Goal: Information Seeking & Learning: Learn about a topic

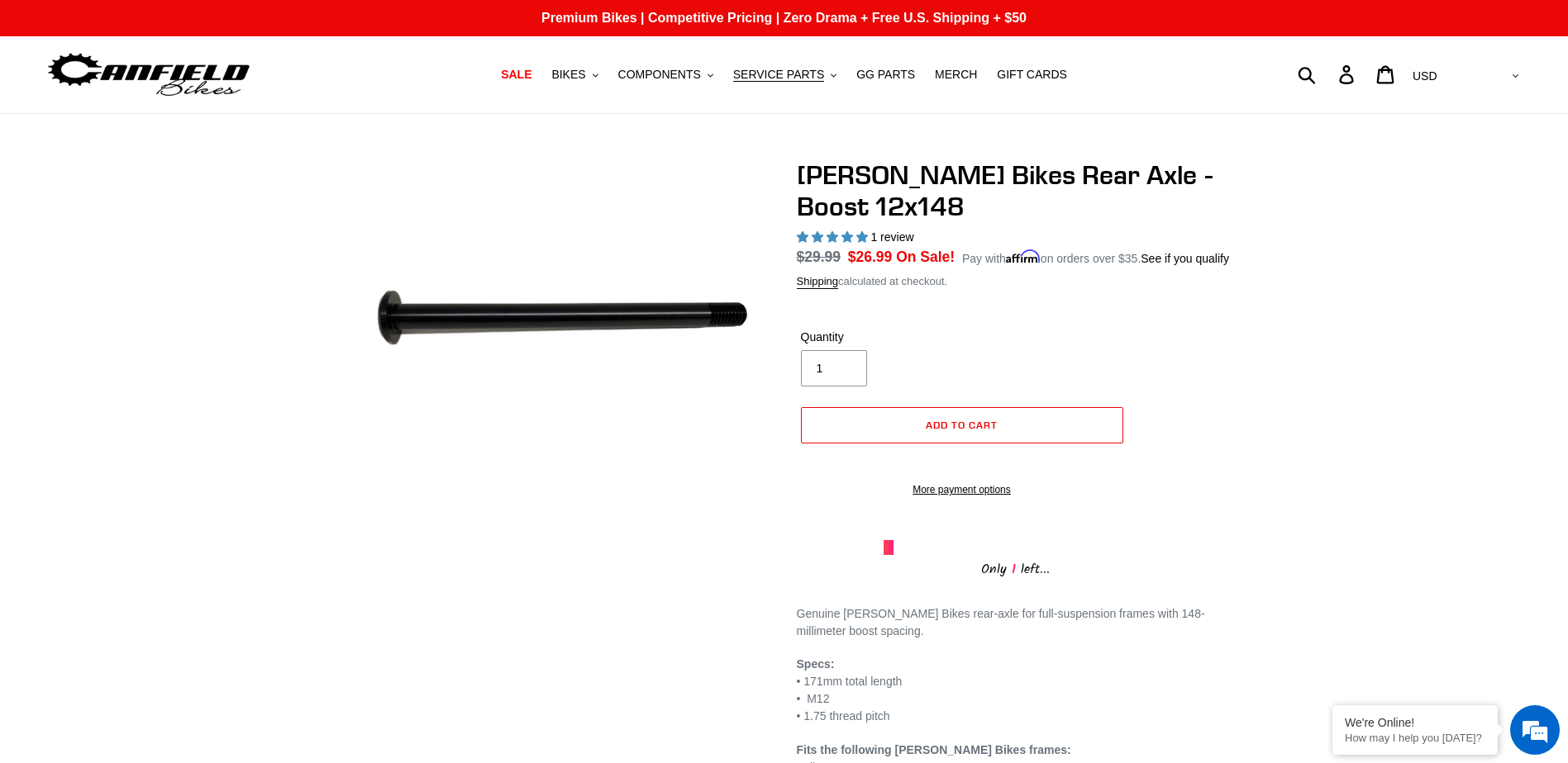
select select "highest-rating"
click at [585, 83] on button "BIKES .cls-1{fill:#231f20}" at bounding box center [575, 75] width 63 height 22
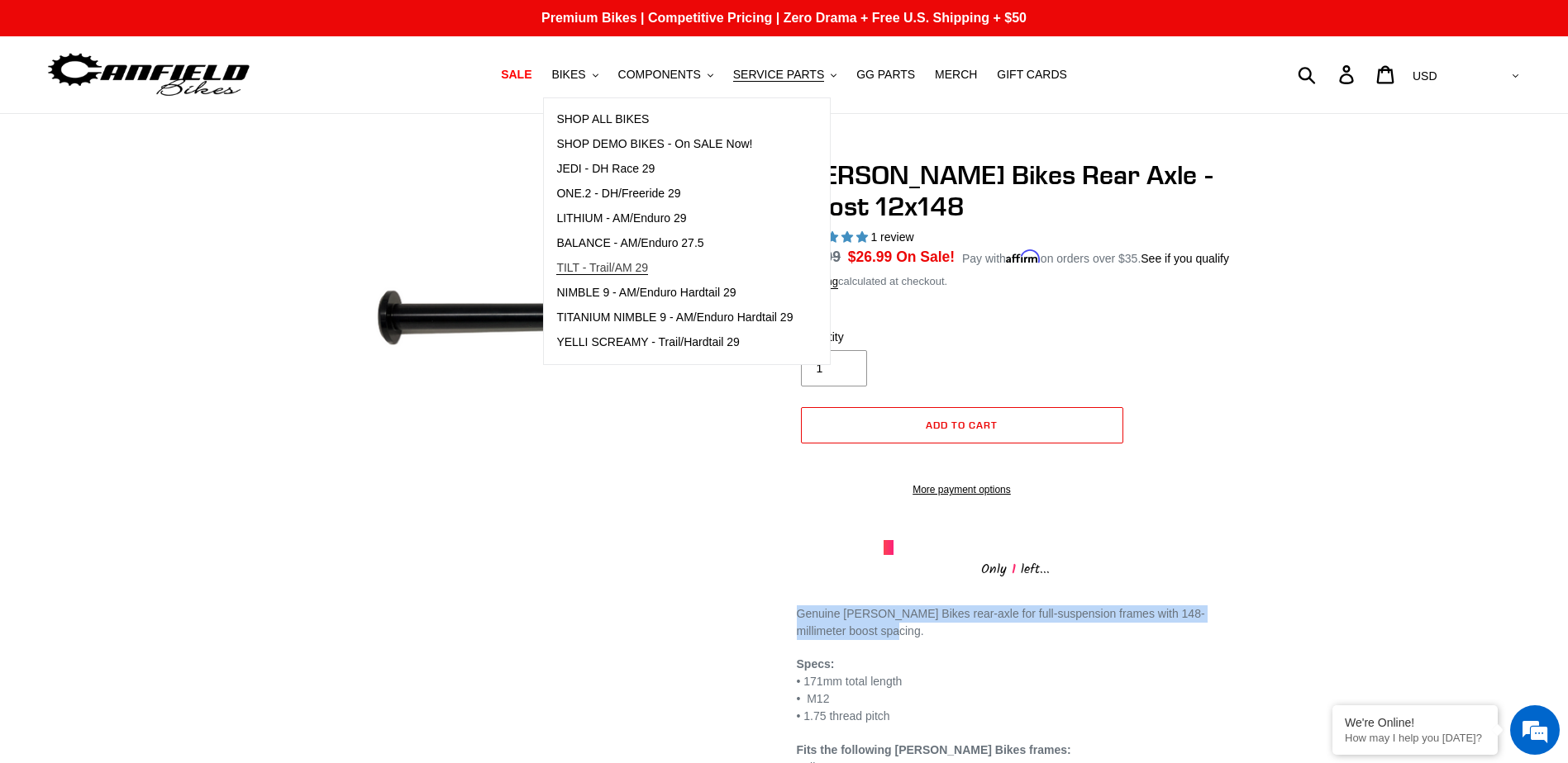
click at [628, 272] on span "TILT - Trail/AM 29" at bounding box center [603, 268] width 92 height 14
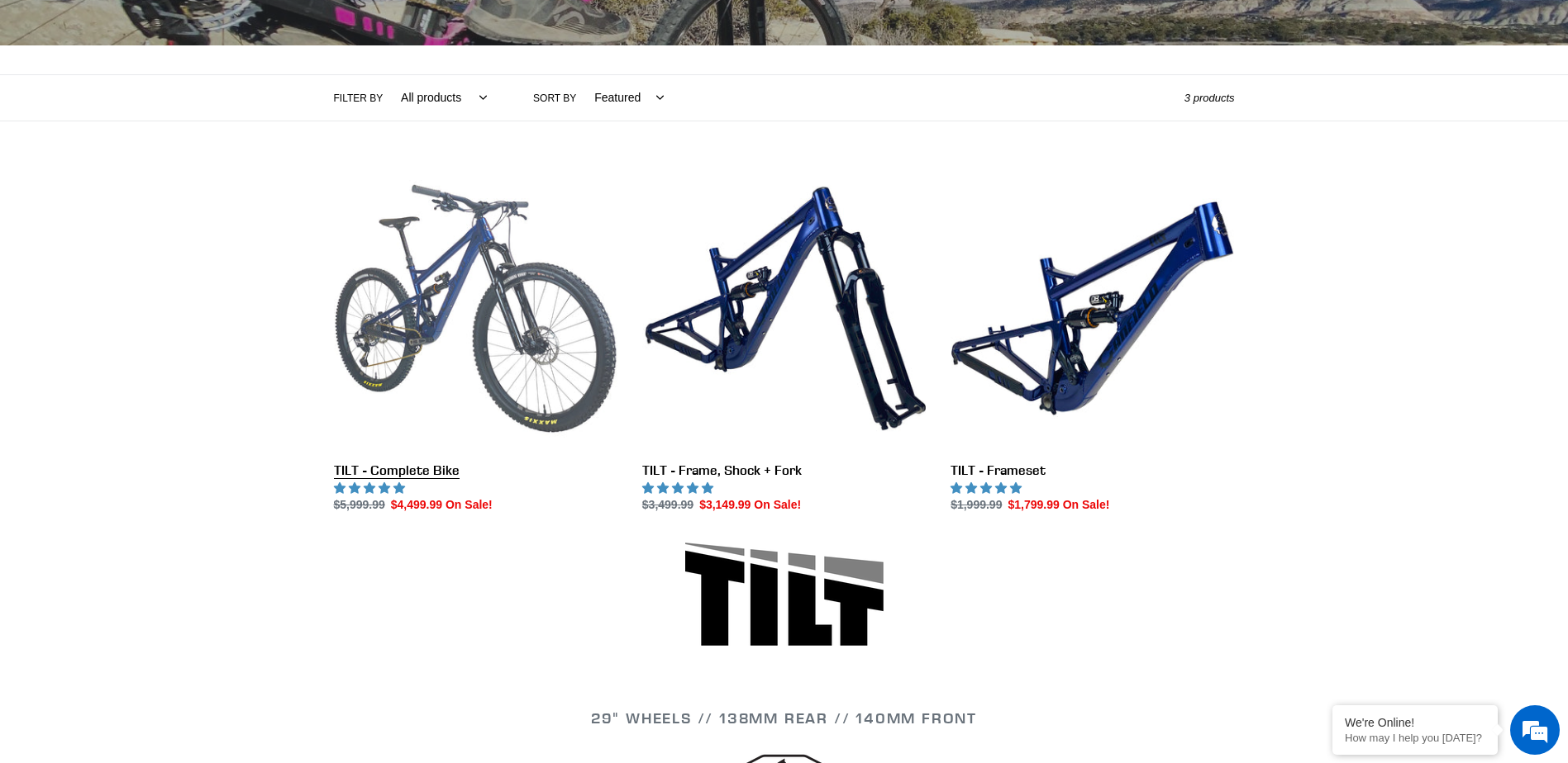
scroll to position [331, 0]
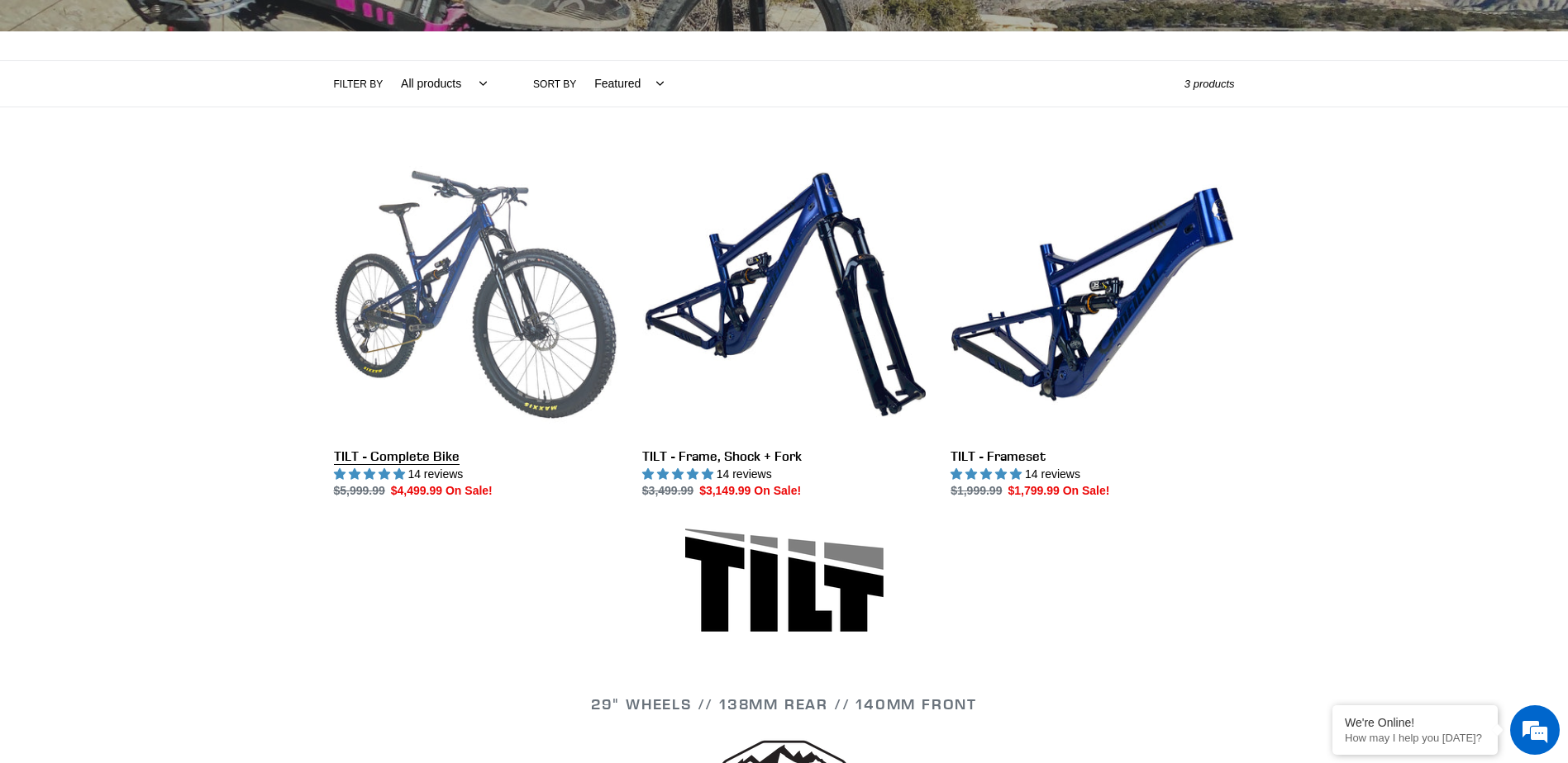
click at [563, 350] on link "TILT - Complete Bike" at bounding box center [475, 327] width 283 height 348
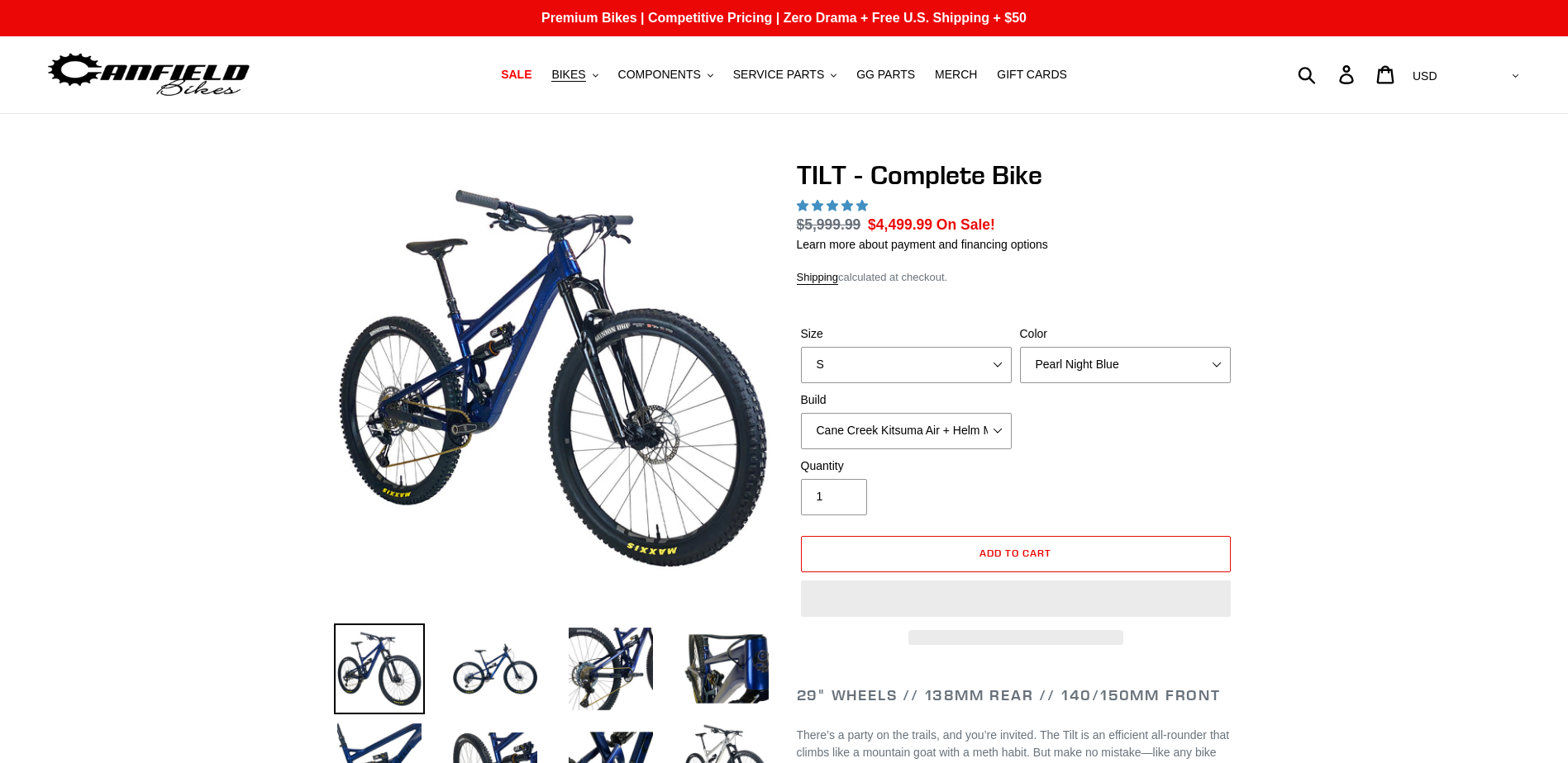
select select "highest-rating"
